Goal: Task Accomplishment & Management: Use online tool/utility

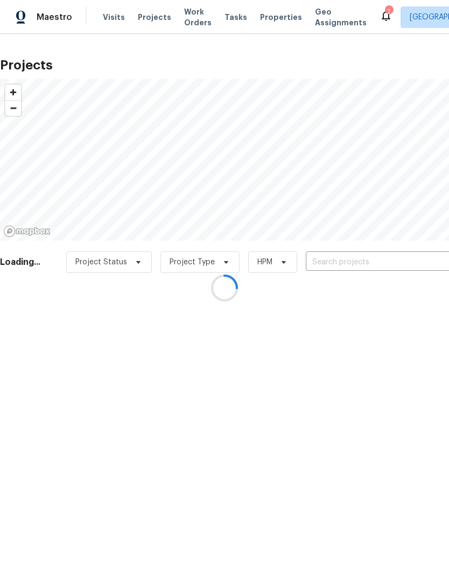
click at [348, 263] on div at bounding box center [224, 288] width 449 height 576
click at [120, 19] on div at bounding box center [224, 288] width 449 height 576
click at [114, 15] on div at bounding box center [224, 288] width 449 height 576
click at [108, 17] on div at bounding box center [224, 288] width 449 height 576
click at [116, 27] on div at bounding box center [224, 288] width 449 height 576
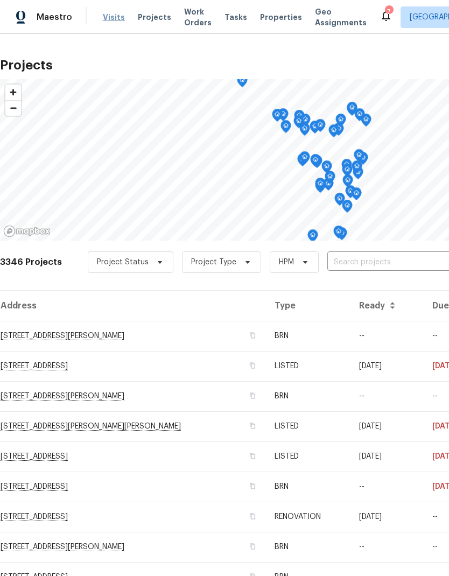
click at [112, 19] on span "Visits" at bounding box center [114, 17] width 22 height 11
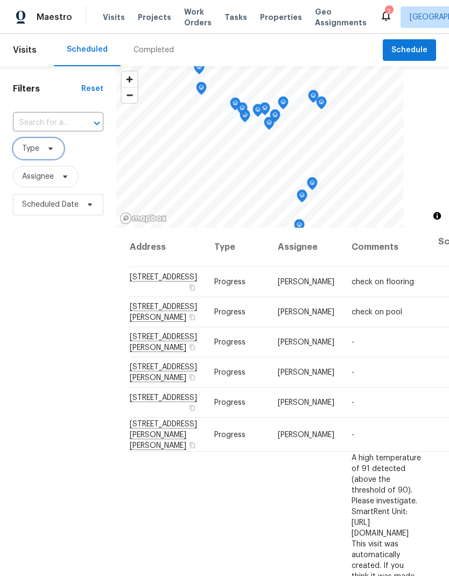
click at [49, 153] on icon at bounding box center [50, 148] width 9 height 9
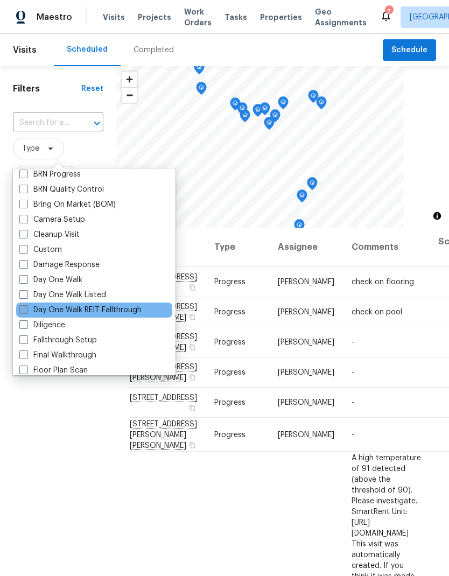
click at [22, 314] on label "Day One Walk REIT Fallthrough" at bounding box center [80, 310] width 122 height 11
click at [22, 312] on input "Day One Walk REIT Fallthrough" at bounding box center [22, 308] width 7 height 7
checkbox input "true"
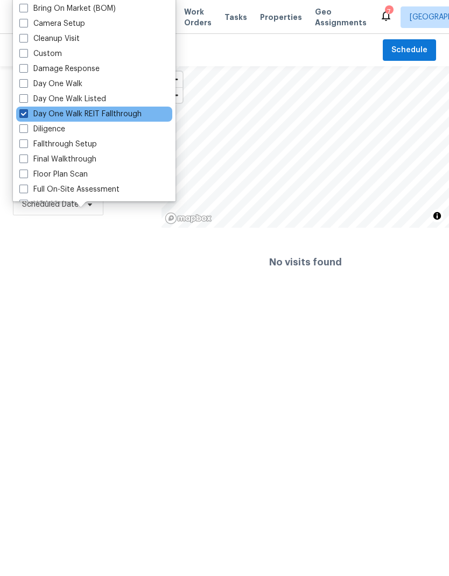
scroll to position [120, 0]
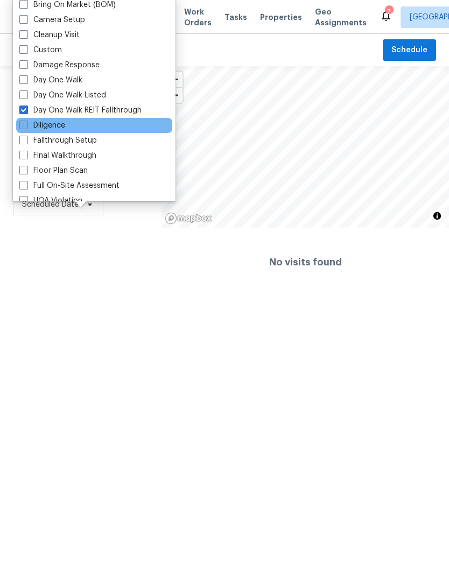
click at [27, 126] on span at bounding box center [23, 125] width 9 height 9
click at [26, 126] on input "Diligence" at bounding box center [22, 123] width 7 height 7
checkbox input "true"
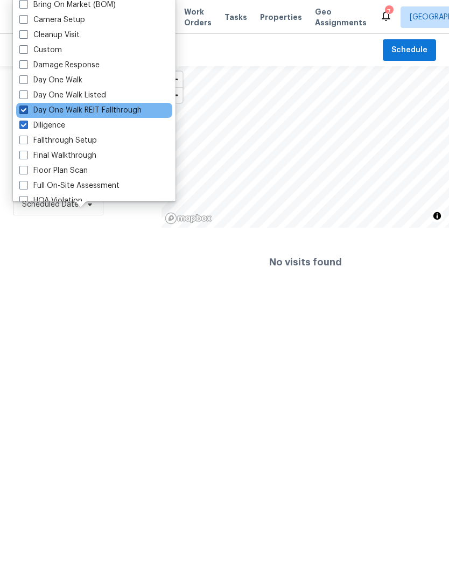
click at [28, 108] on label "Day One Walk REIT Fallthrough" at bounding box center [80, 110] width 122 height 11
click at [26, 108] on input "Day One Walk REIT Fallthrough" at bounding box center [22, 108] width 7 height 7
checkbox input "false"
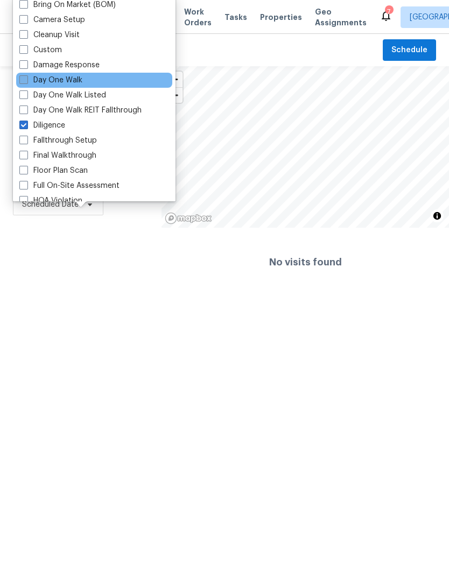
click at [27, 82] on span at bounding box center [23, 79] width 9 height 9
click at [26, 82] on input "Day One Walk" at bounding box center [22, 78] width 7 height 7
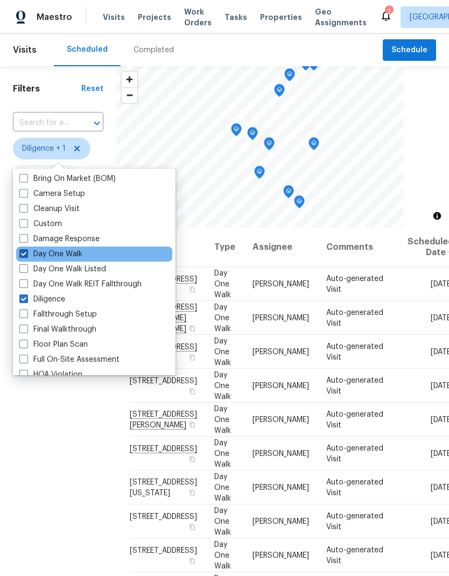
click at [28, 251] on label "Day One Walk" at bounding box center [50, 254] width 63 height 11
click at [26, 251] on input "Day One Walk" at bounding box center [22, 252] width 7 height 7
checkbox input "false"
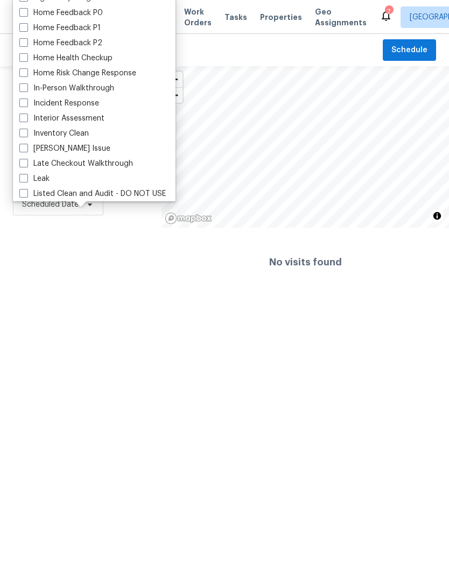
scroll to position [340, 0]
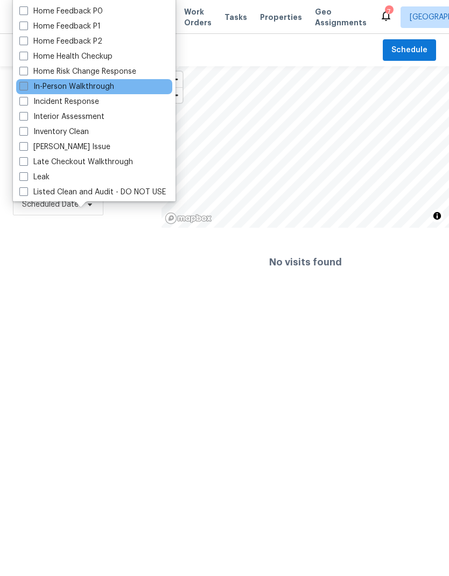
click at [22, 88] on span at bounding box center [23, 86] width 9 height 9
click at [22, 88] on input "In-Person Walkthrough" at bounding box center [22, 84] width 7 height 7
checkbox input "true"
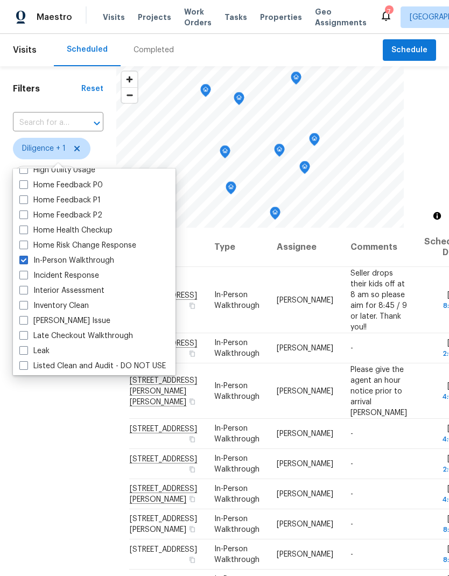
click at [86, 435] on div "Filters Reset ​ Diligence + 1 Assignee Scheduled Date" at bounding box center [58, 377] width 116 height 622
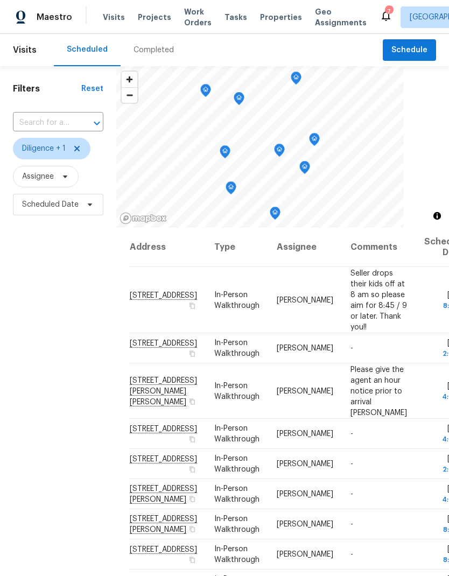
scroll to position [109, 0]
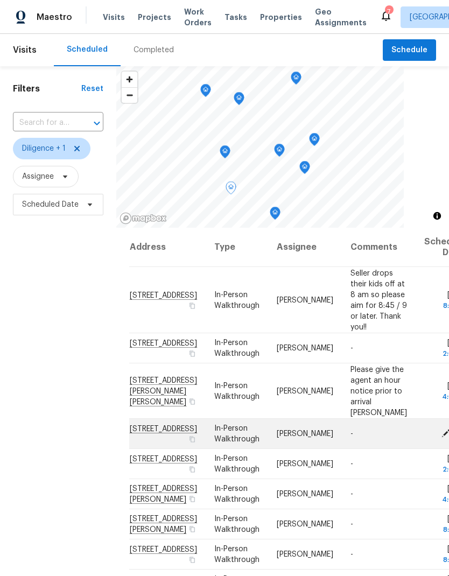
click at [441, 428] on icon at bounding box center [446, 433] width 10 height 10
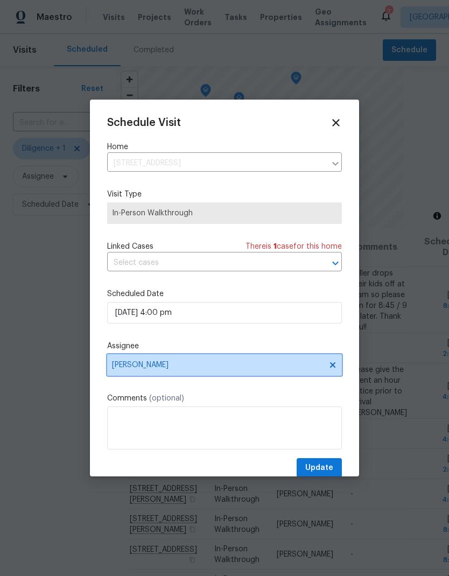
click at [136, 368] on span "[PERSON_NAME]" at bounding box center [217, 365] width 211 height 9
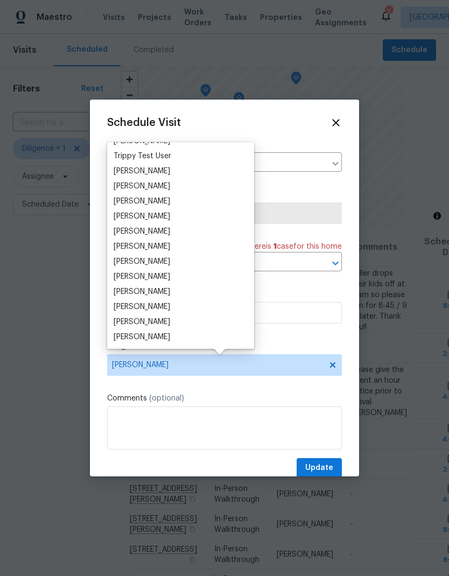
scroll to position [1005, 0]
click at [166, 256] on div "[PERSON_NAME]" at bounding box center [180, 261] width 140 height 15
click at [148, 214] on div "[PERSON_NAME]" at bounding box center [142, 216] width 57 height 11
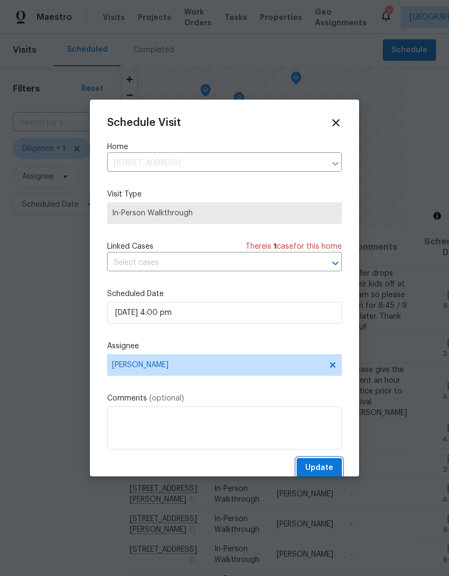
click at [317, 468] on span "Update" at bounding box center [319, 467] width 28 height 13
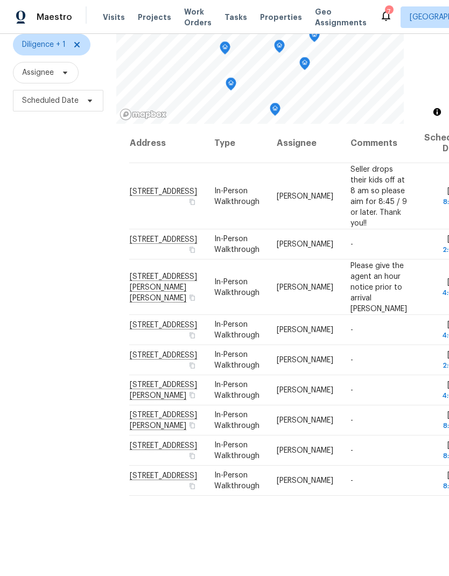
scroll to position [86, 0]
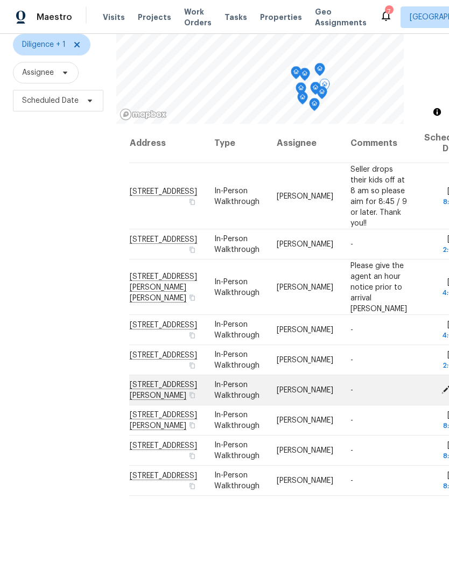
click at [438, 394] on span at bounding box center [446, 389] width 16 height 10
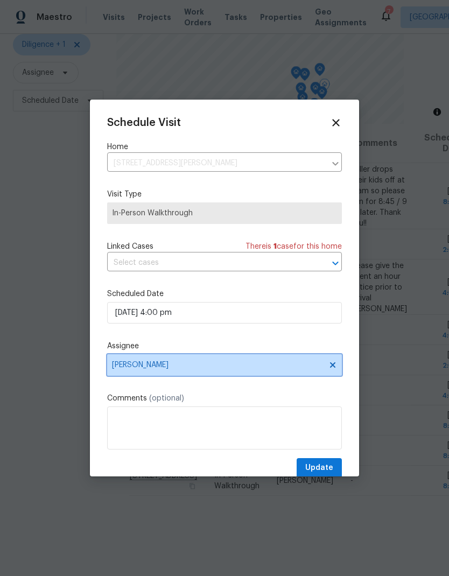
click at [168, 373] on span "[PERSON_NAME]" at bounding box center [224, 365] width 235 height 22
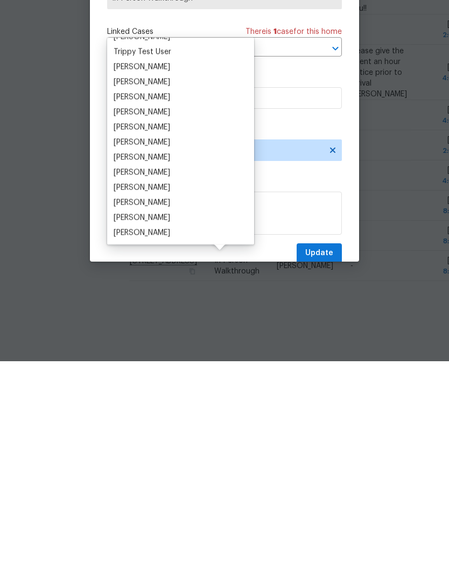
scroll to position [1005, 0]
click at [147, 321] on div "[PERSON_NAME]" at bounding box center [142, 326] width 57 height 11
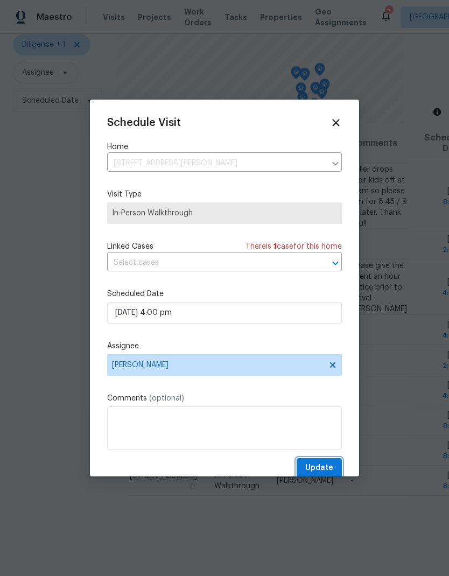
click at [321, 472] on span "Update" at bounding box center [319, 467] width 28 height 13
